Goal: Task Accomplishment & Management: Complete application form

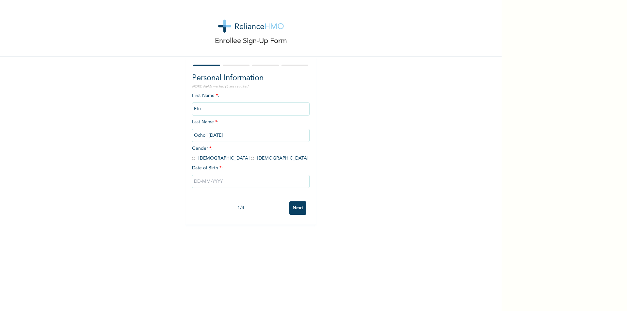
click at [218, 107] on input "Etu" at bounding box center [251, 109] width 118 height 13
click at [216, 107] on input "Etu" at bounding box center [251, 109] width 118 height 13
click at [199, 107] on input "Etu" at bounding box center [251, 109] width 118 height 13
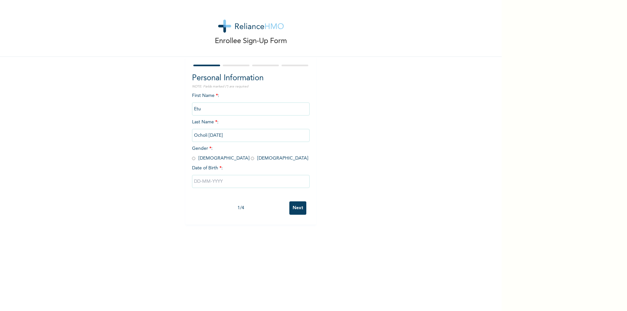
click at [199, 107] on input "Etu" at bounding box center [251, 109] width 118 height 13
click at [196, 112] on input "Etu" at bounding box center [251, 109] width 118 height 13
click at [211, 136] on input "Ocholi [DATE]" at bounding box center [251, 135] width 118 height 13
click at [221, 135] on input "Ocholi [DATE]" at bounding box center [251, 135] width 118 height 13
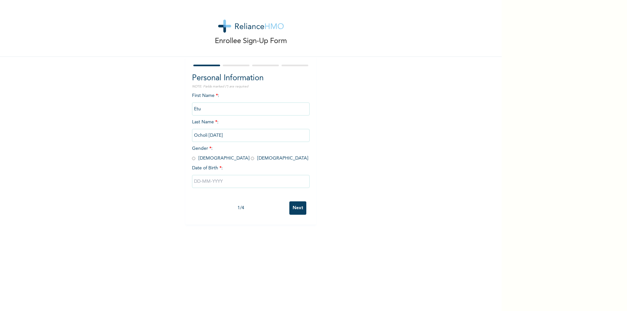
click at [221, 135] on input "Ocholi [DATE]" at bounding box center [251, 135] width 118 height 13
click at [217, 135] on input "Ocholi [DATE]" at bounding box center [251, 135] width 118 height 13
click at [192, 158] on input "radio" at bounding box center [193, 159] width 3 height 6
radio input "true"
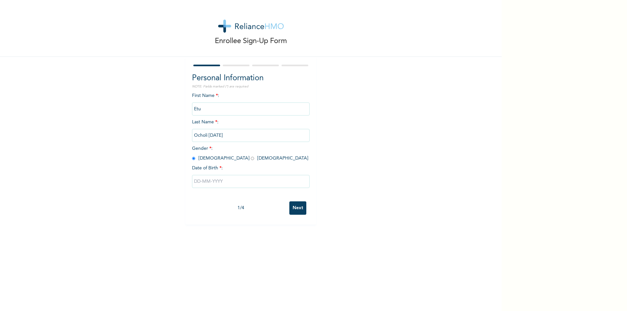
click at [234, 136] on input "Ocholi [DATE]" at bounding box center [251, 135] width 118 height 13
click at [222, 180] on input "text" at bounding box center [251, 181] width 118 height 13
select select "9"
click at [274, 208] on select "2025 2024 2023 2022 2021 2020 2019 2018 2017 2016 2015 2014 2013 2012 2011 2010…" at bounding box center [269, 207] width 23 height 13
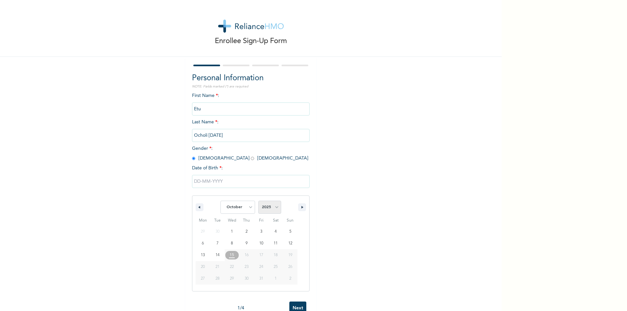
click at [274, 208] on select "2025 2024 2023 2022 2021 2020 2019 2018 2017 2016 2015 2014 2013 2012 2011 2010…" at bounding box center [269, 207] width 23 height 13
select select "1982"
click at [258, 201] on select "2025 2024 2023 2022 2021 2020 2019 2018 2017 2016 2015 2014 2013 2012 2011 2010…" at bounding box center [269, 207] width 23 height 13
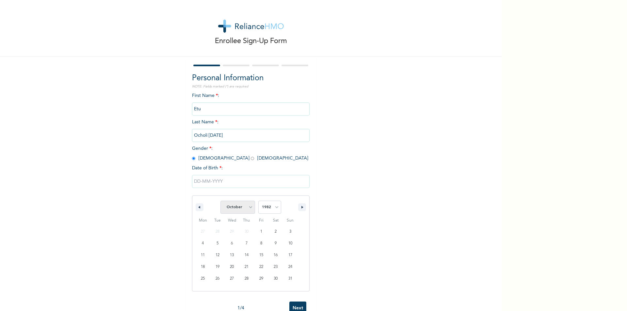
click at [249, 208] on select "January February March April May June July August September October November De…" at bounding box center [238, 207] width 35 height 13
select select "4"
click at [221, 201] on select "January February March April May June July August September October November De…" at bounding box center [238, 207] width 35 height 13
type input "[DATE]"
click at [195, 109] on input "Etu" at bounding box center [251, 109] width 118 height 13
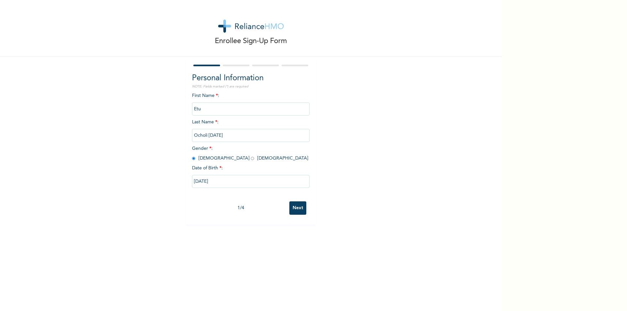
click at [195, 109] on input "Etu" at bounding box center [251, 109] width 118 height 13
click at [194, 109] on input "Etu" at bounding box center [251, 109] width 118 height 13
click at [293, 205] on input "Next" at bounding box center [297, 208] width 17 height 13
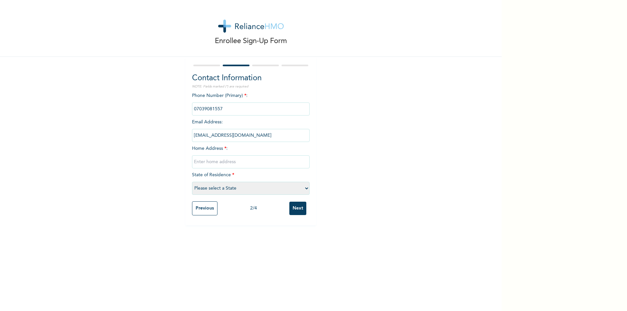
click at [258, 161] on input "text" at bounding box center [251, 162] width 118 height 13
type input "[STREET_ADDRESS]"
select select "25"
click at [297, 205] on input "Next" at bounding box center [297, 208] width 17 height 13
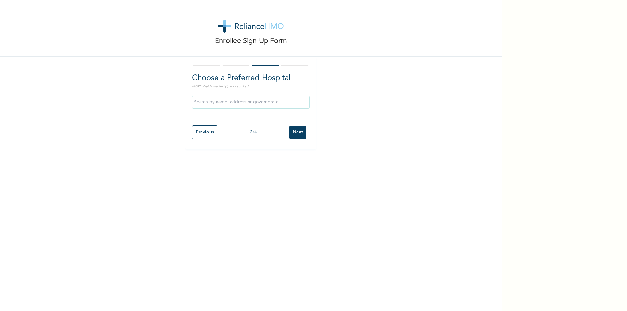
click at [269, 104] on input "text" at bounding box center [251, 102] width 118 height 13
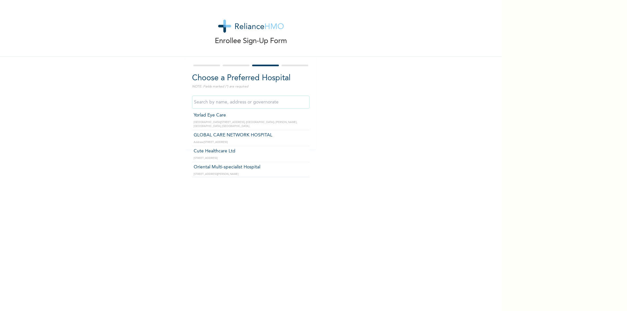
scroll to position [8853, 0]
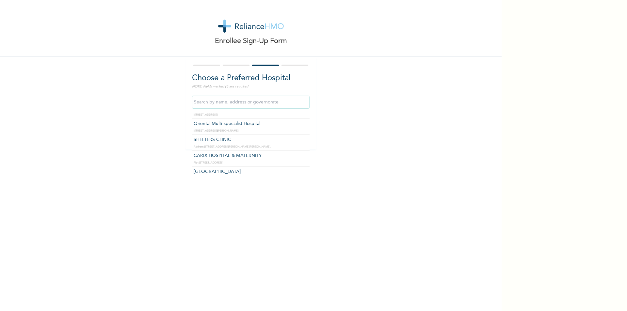
type input "J"
type input "A"
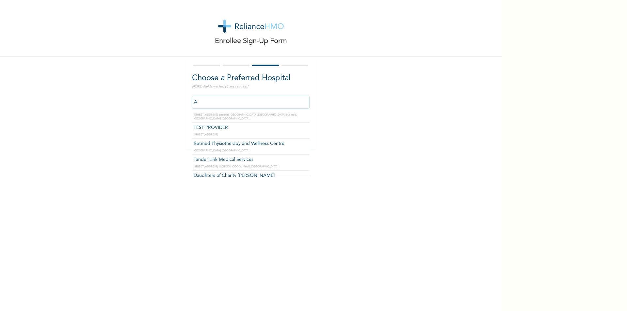
scroll to position [9523, 0]
type input "J"
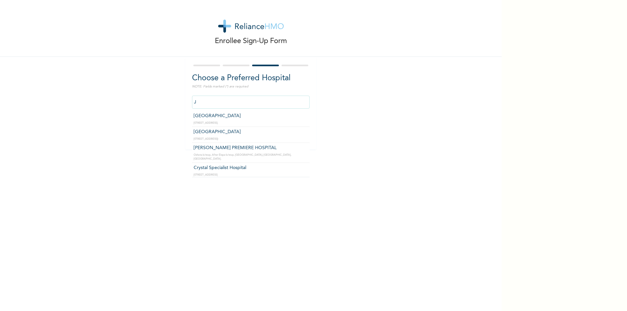
scroll to position [0, 0]
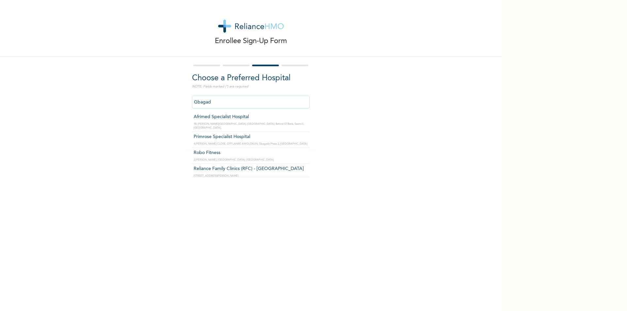
type input "Gbagada"
click input "Next" at bounding box center [297, 132] width 17 height 13
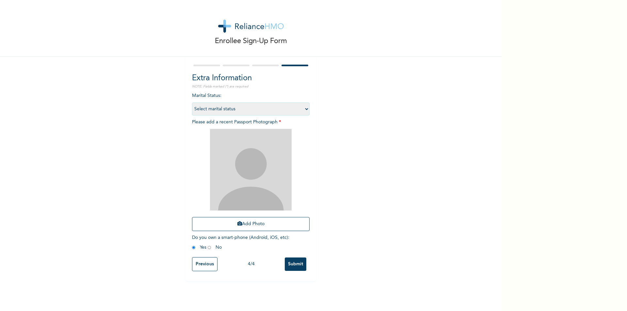
click at [197, 263] on input "Previous" at bounding box center [204, 264] width 25 height 14
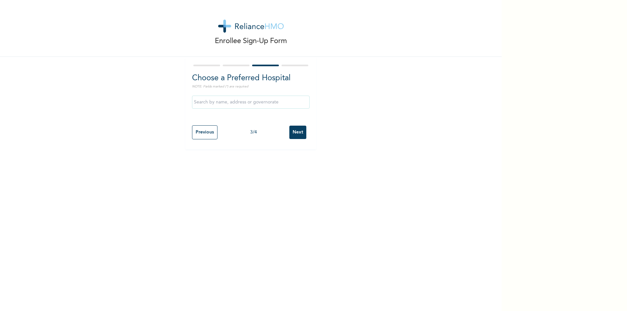
click at [286, 103] on input "text" at bounding box center [251, 102] width 118 height 13
click at [221, 101] on input "PRIMRO" at bounding box center [251, 102] width 118 height 13
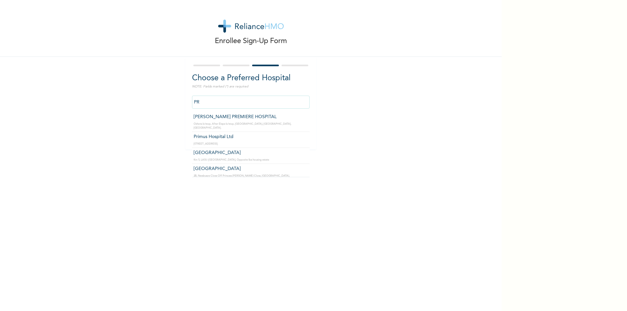
type input "P"
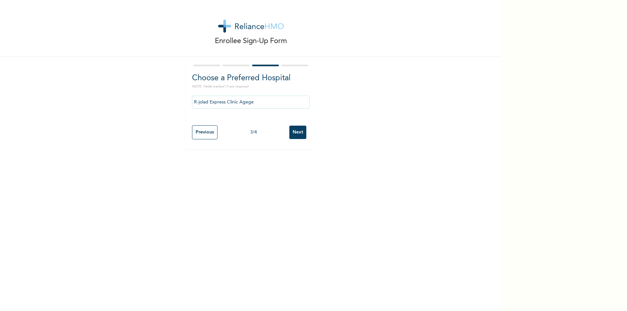
click at [305, 105] on input "R-jolad Express Clinic Agege" at bounding box center [251, 102] width 118 height 13
type input "R"
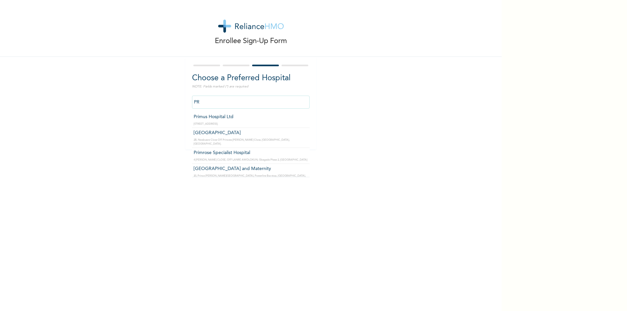
type input "P"
type input "J"
type input "Primrose Specialist Hospital"
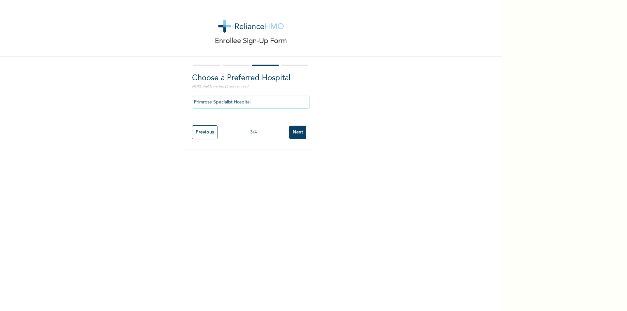
click at [295, 135] on input "Next" at bounding box center [297, 132] width 17 height 13
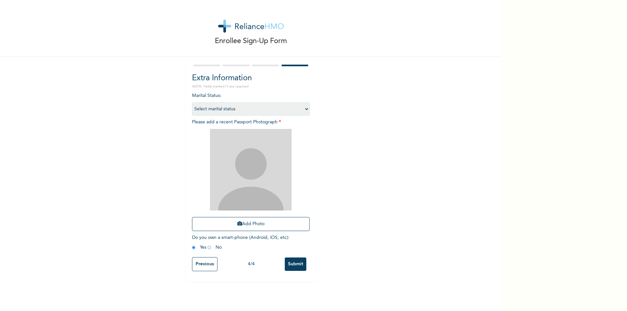
click at [304, 109] on select "Select marital status [DEMOGRAPHIC_DATA] Married [DEMOGRAPHIC_DATA] Widow/[DEMO…" at bounding box center [251, 109] width 118 height 13
select select "2"
click at [192, 103] on select "Select marital status [DEMOGRAPHIC_DATA] Married [DEMOGRAPHIC_DATA] Widow/[DEMO…" at bounding box center [251, 109] width 118 height 13
click at [244, 166] on img at bounding box center [251, 170] width 82 height 82
click at [240, 222] on button "Add Photo" at bounding box center [251, 224] width 118 height 14
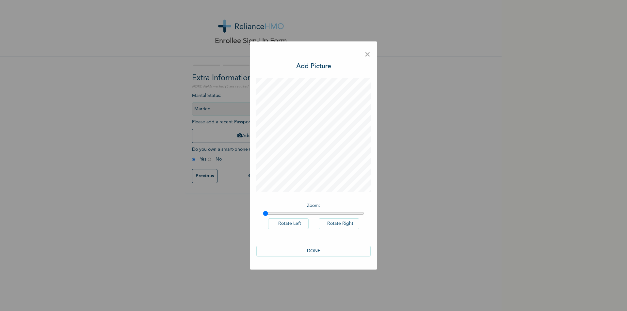
click at [311, 252] on button "DONE" at bounding box center [313, 251] width 114 height 11
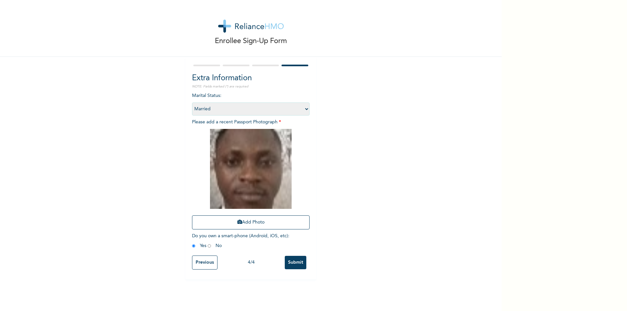
click at [192, 245] on input "radio" at bounding box center [193, 246] width 3 height 6
click at [294, 261] on input "Submit" at bounding box center [296, 262] width 22 height 13
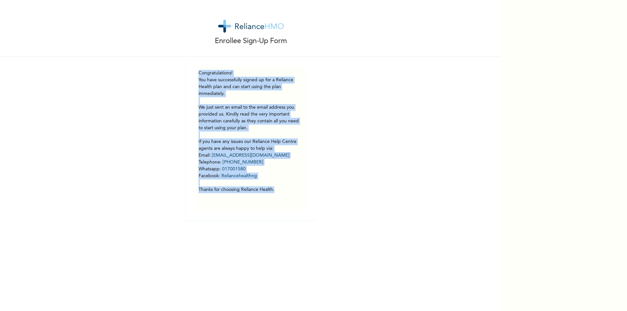
drag, startPoint x: 196, startPoint y: 70, endPoint x: 280, endPoint y: 187, distance: 143.7
click at [280, 187] on div "Congratulations! You have successfully signed up for a Reliance Health plan and…" at bounding box center [251, 138] width 105 height 137
copy div "Congratulations! You have successfully signed up for a Reliance Health plan and…"
